Goal: Navigation & Orientation: Find specific page/section

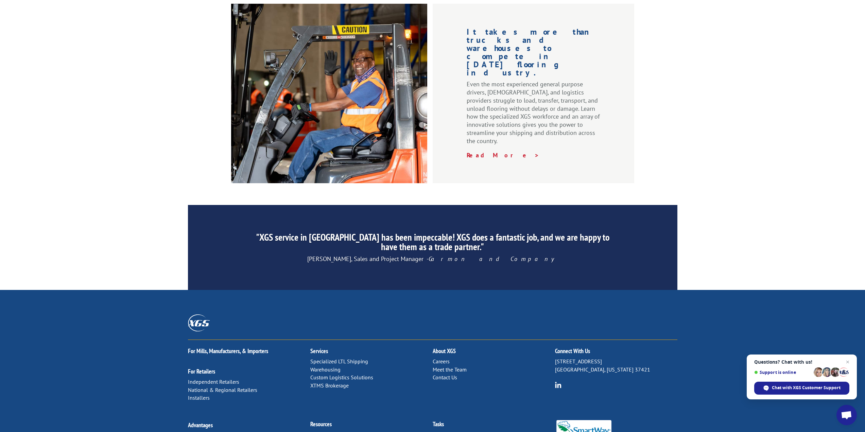
scroll to position [914, 0]
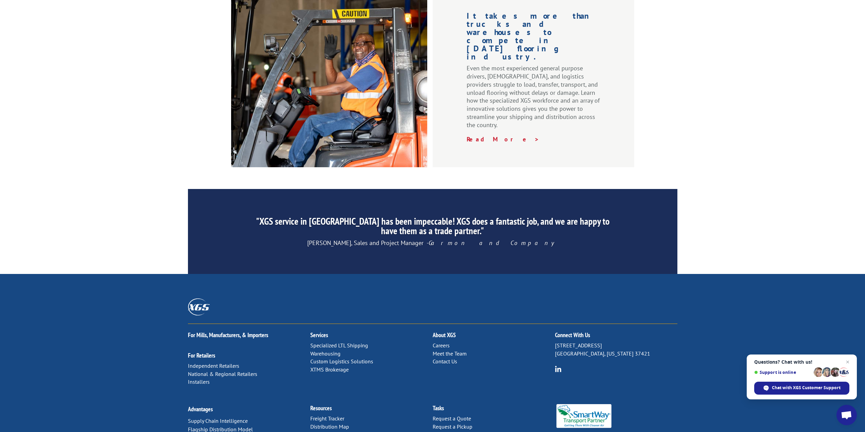
click at [333, 366] on link "XTMS Brokerage" at bounding box center [329, 369] width 38 height 7
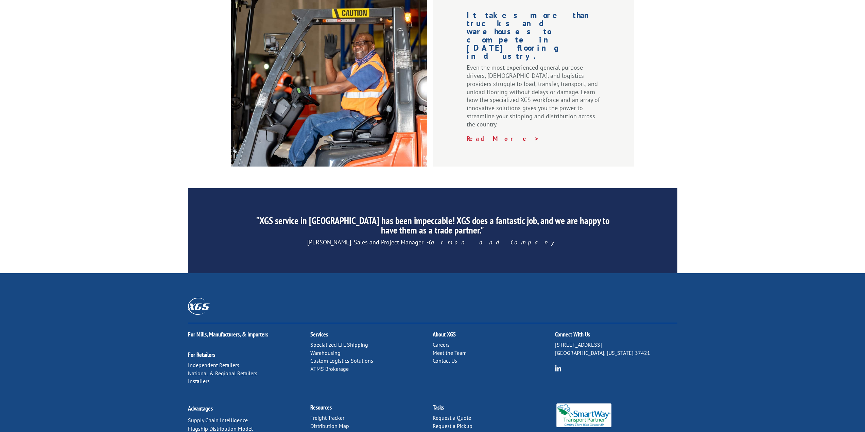
scroll to position [914, 0]
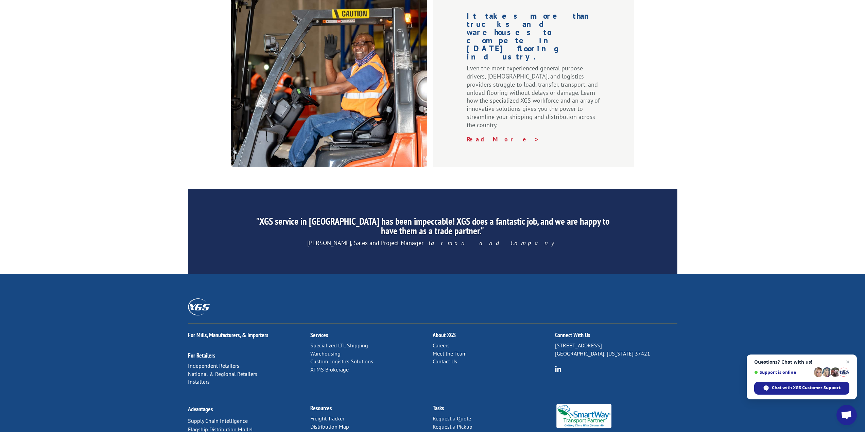
click at [847, 361] on span "Close chat" at bounding box center [848, 362] width 9 height 9
